Goal: Task Accomplishment & Management: Manage account settings

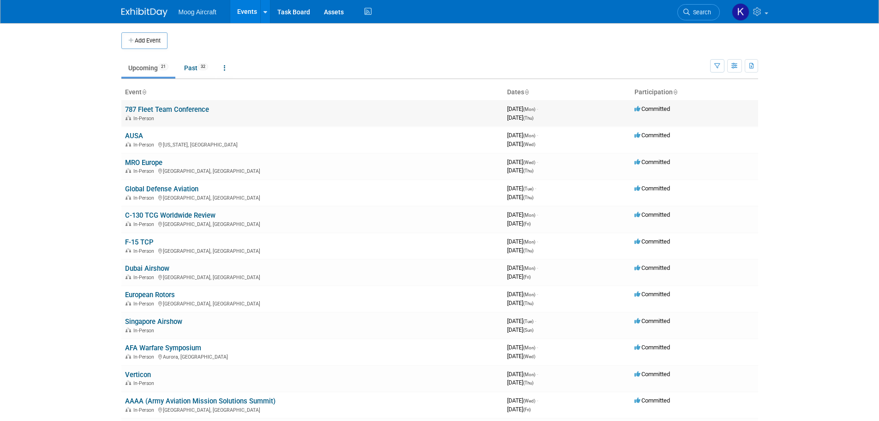
click at [151, 109] on link "787 Fleet Team Conference" at bounding box center [167, 109] width 84 height 8
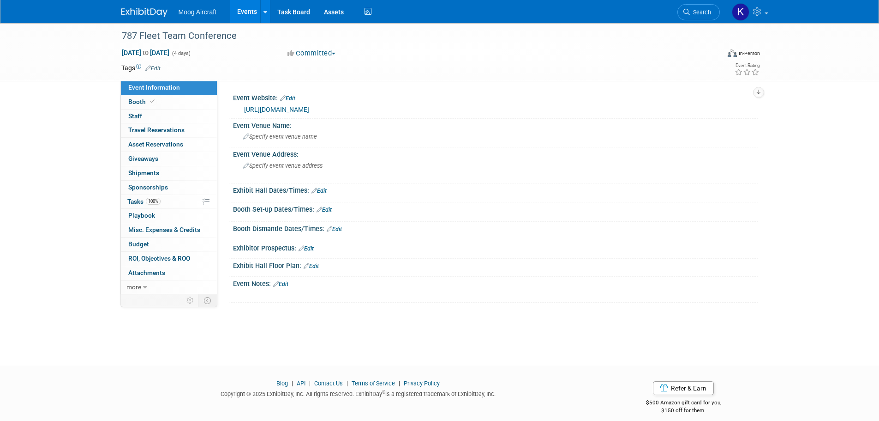
click at [282, 283] on link "Edit" at bounding box center [280, 284] width 15 height 6
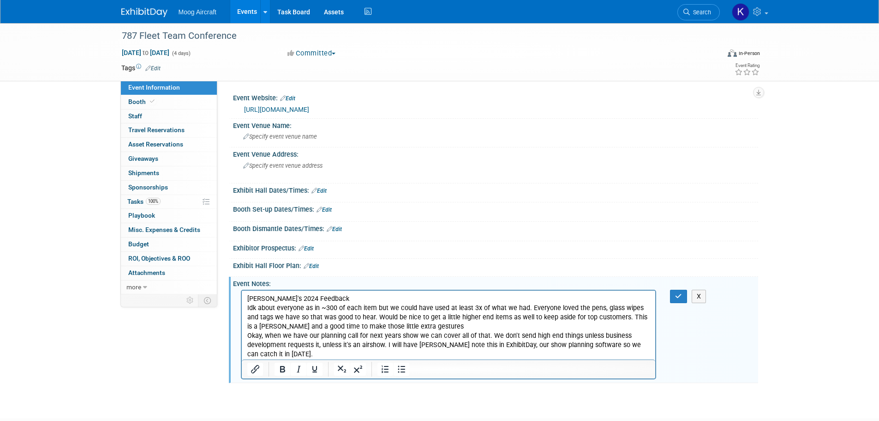
click at [248, 309] on p "Idk about everyone as in ~300 of each item but we could have used at least 3x o…" at bounding box center [448, 317] width 403 height 28
drag, startPoint x: 393, startPoint y: 308, endPoint x: 243, endPoint y: 304, distance: 150.6
click at [243, 304] on html "Kevin Tevin's 2024 Feedback Idk about everyone as in ~300 of each item but we c…" at bounding box center [448, 324] width 414 height 69
click at [316, 325] on p "".. we could have used at least 3x of what we had. Everyone loved the pens, gla…" at bounding box center [448, 317] width 403 height 28
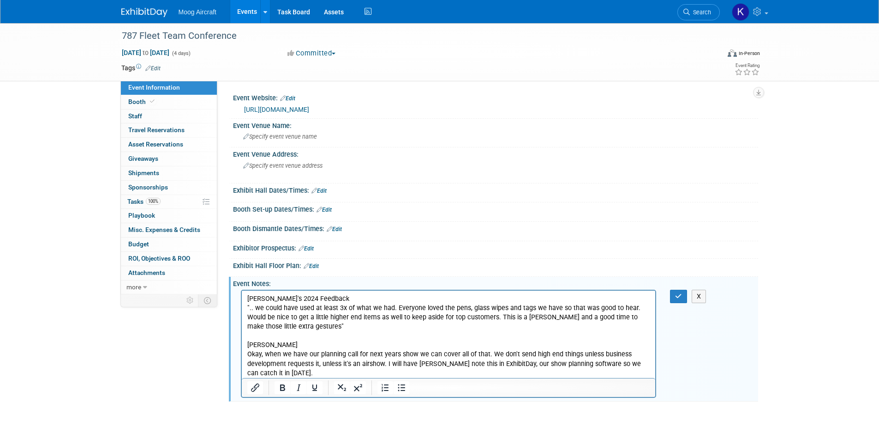
click at [248, 354] on p "Okay, when we have our planning call for next years show we can cover all of th…" at bounding box center [448, 363] width 403 height 28
click at [287, 372] on p ""Okay, when we have our planning call for next years show we can cover all of t…" at bounding box center [448, 363] width 403 height 28
click at [300, 298] on p "Kevin Tevin's 2024 Feedback" at bounding box center [448, 298] width 403 height 9
click at [675, 294] on icon "button" at bounding box center [678, 296] width 7 height 6
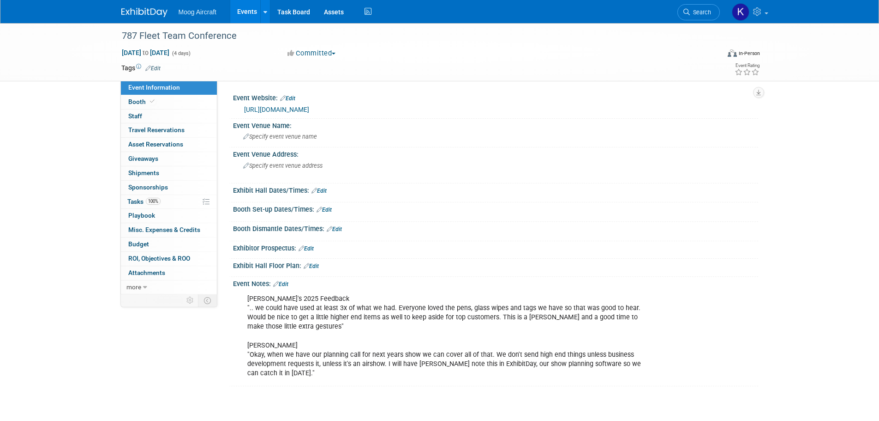
click at [144, 15] on img at bounding box center [144, 12] width 46 height 9
